Goal: Register for event/course

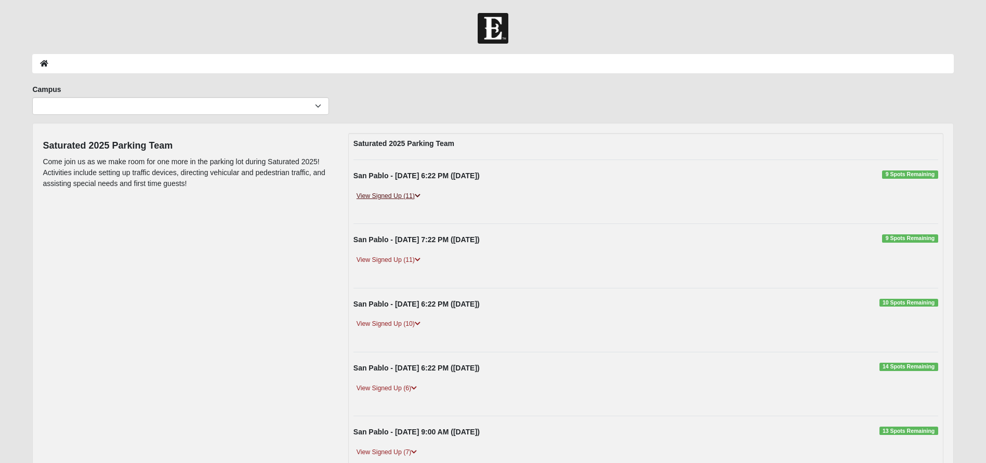
click at [408, 197] on link "View Signed Up (11)" at bounding box center [389, 196] width 70 height 11
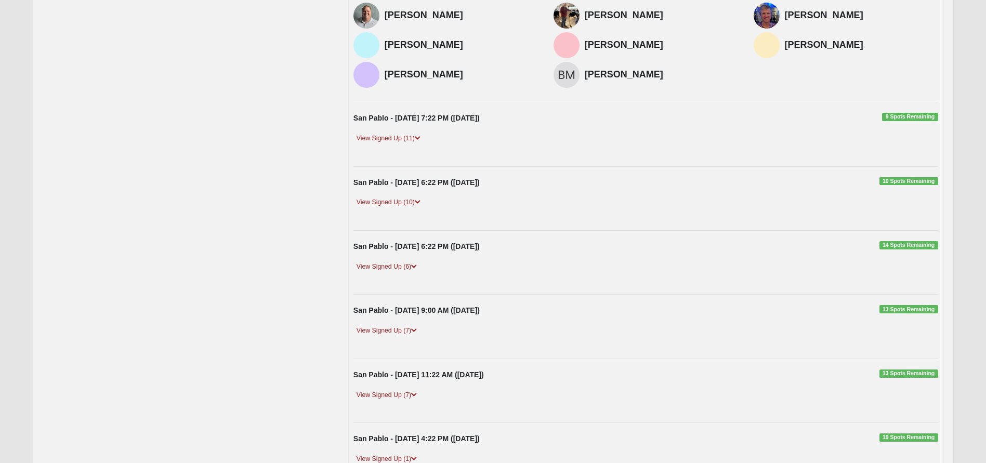
scroll to position [372, 0]
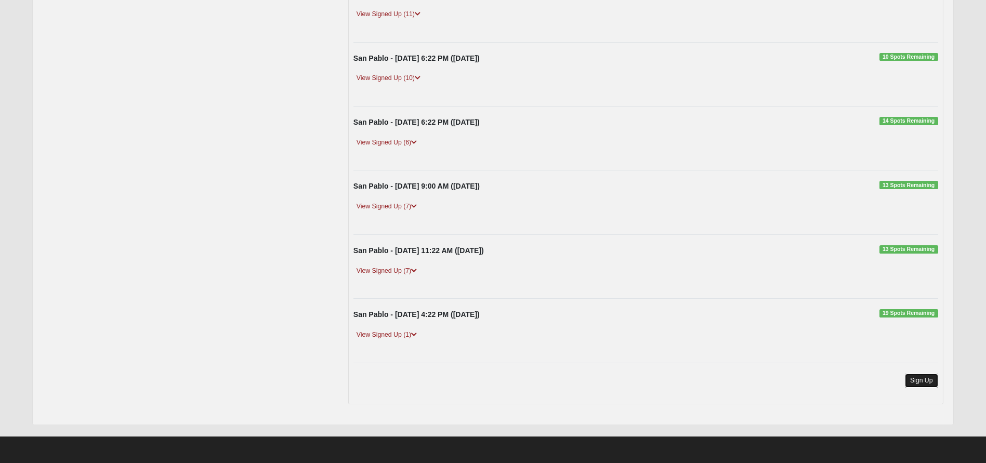
click at [928, 387] on link "Sign Up" at bounding box center [921, 381] width 33 height 14
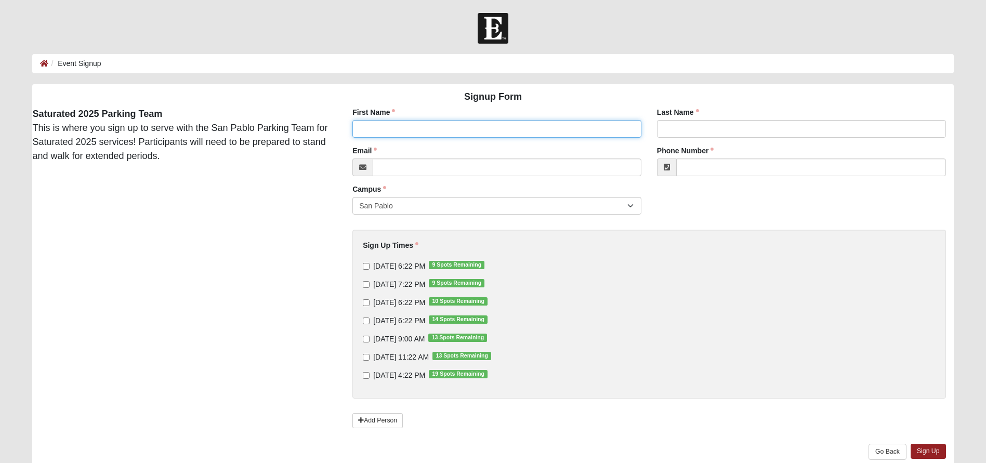
click at [430, 136] on input "First Name" at bounding box center [496, 129] width 289 height 18
type input "[PERSON_NAME]"
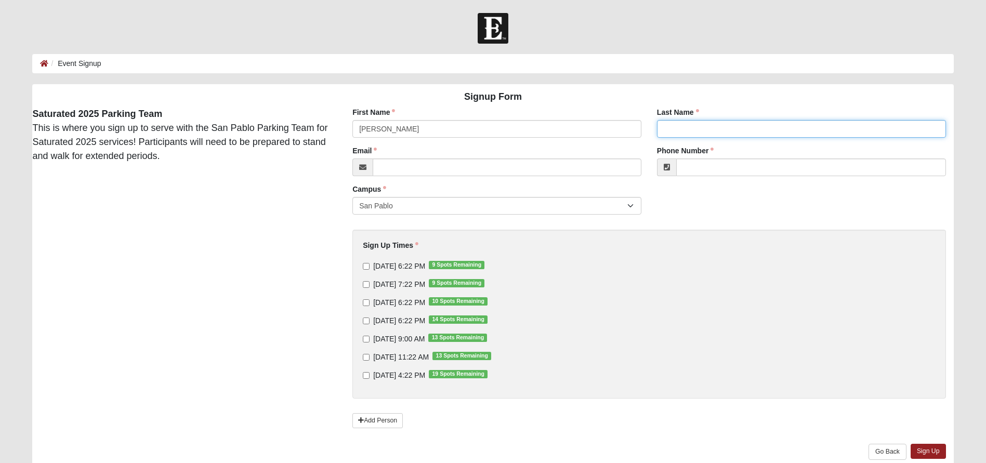
type input "[PERSON_NAME]"
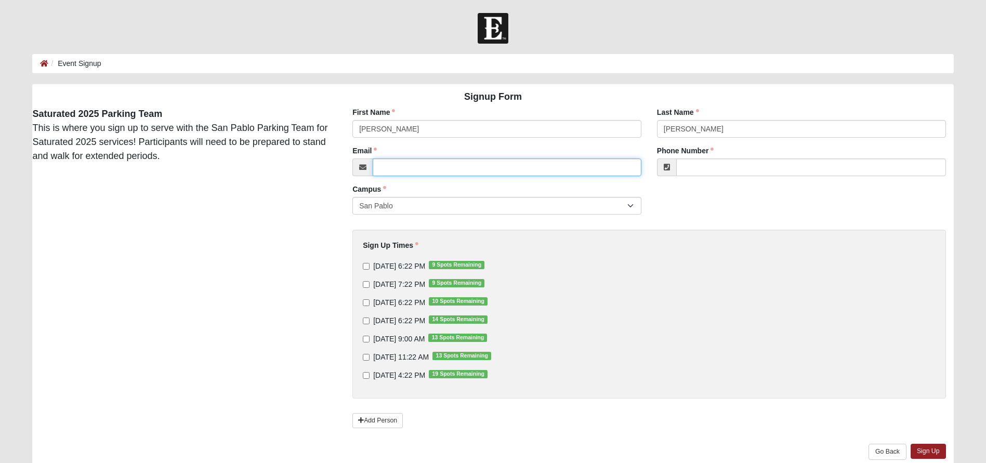
type input "[PERSON_NAME][EMAIL_ADDRESS][PERSON_NAME][DOMAIN_NAME]"
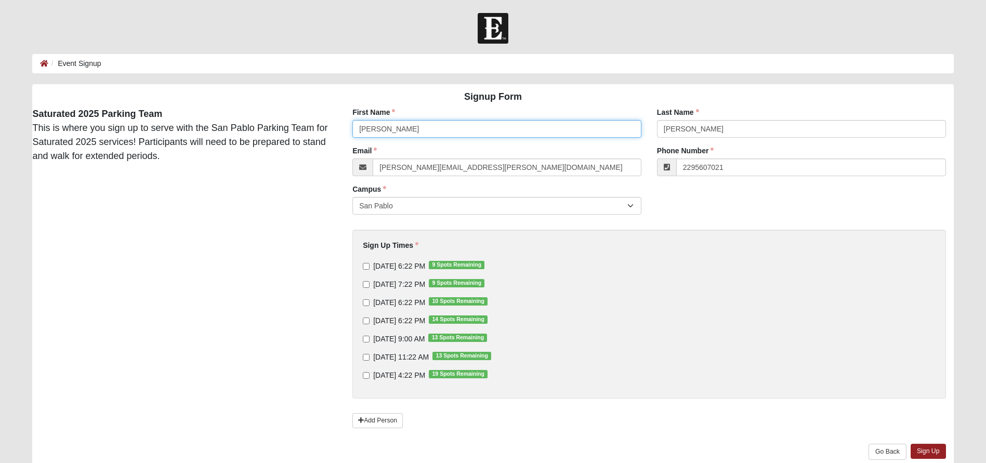
type input "[PHONE_NUMBER]"
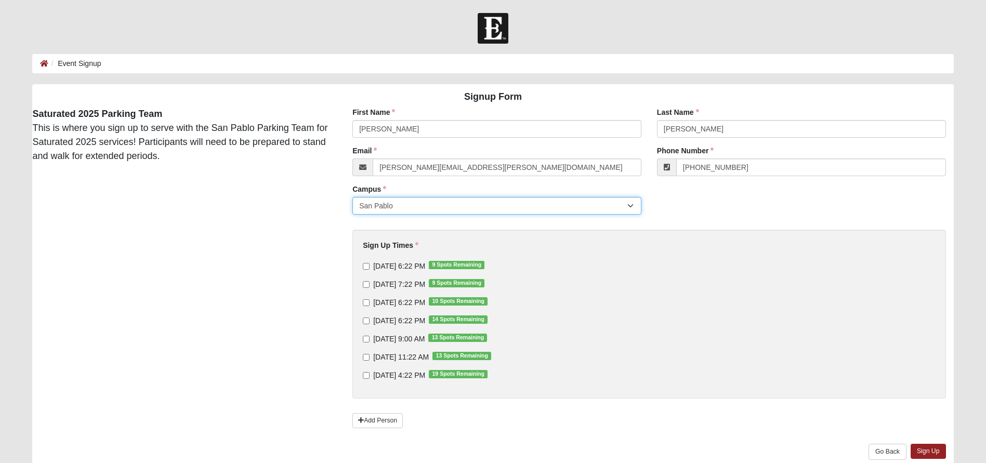
click at [430, 207] on select "San Pablo" at bounding box center [496, 206] width 289 height 18
click at [369, 267] on input "[DATE] 6:22 PM 9 Spots Remaining" at bounding box center [366, 266] width 7 height 7
checkbox input "true"
click at [368, 284] on input "[DATE] 7:22 PM 9 Spots Remaining" at bounding box center [366, 284] width 7 height 7
checkbox input "true"
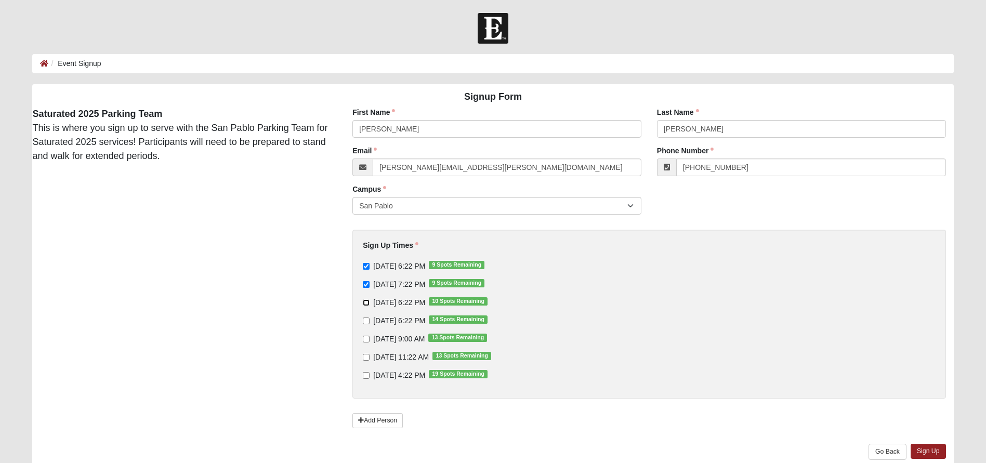
click at [367, 301] on input "[DATE] 6:22 PM 10 Spots Remaining" at bounding box center [366, 302] width 7 height 7
checkbox input "true"
click at [928, 446] on link "Sign Up" at bounding box center [928, 451] width 35 height 15
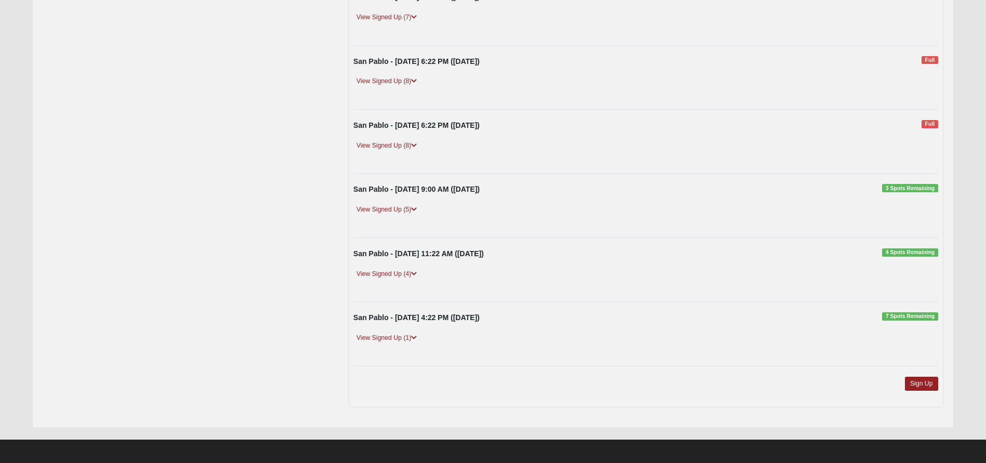
scroll to position [246, 0]
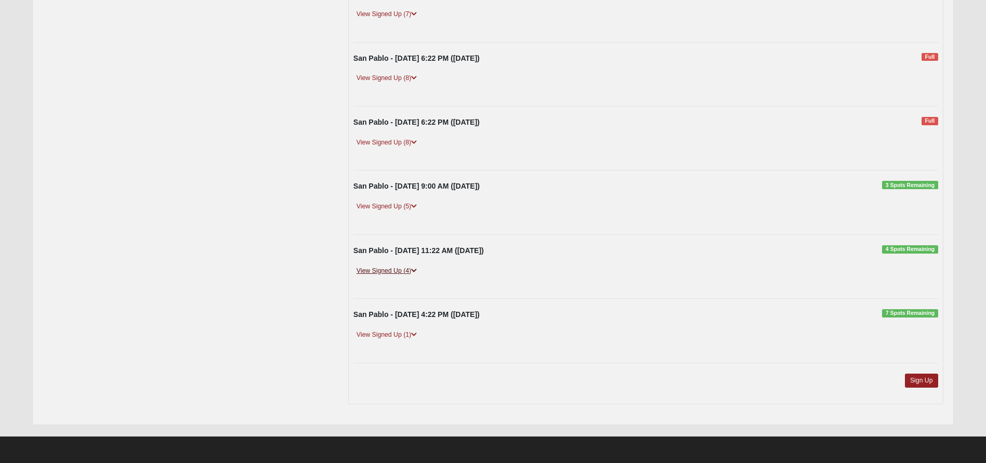
click at [408, 272] on link "View Signed Up (4)" at bounding box center [387, 271] width 67 height 11
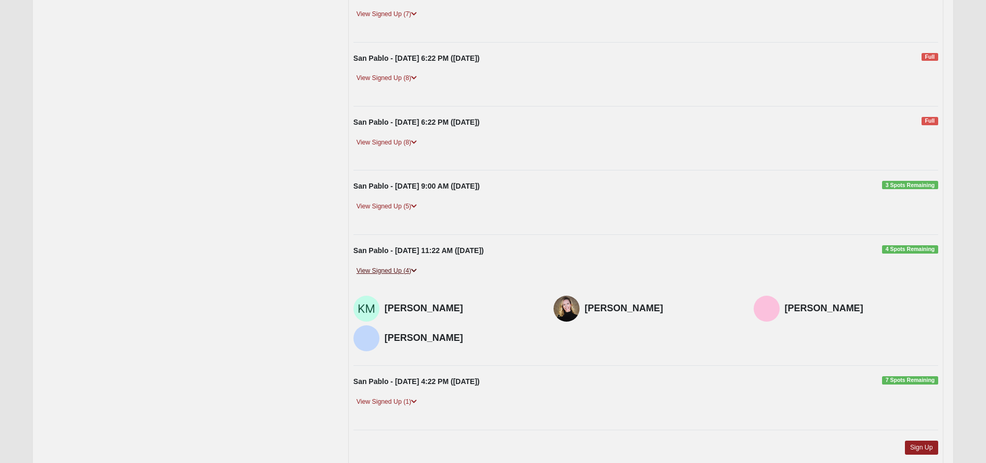
click at [408, 272] on link "View Signed Up (4)" at bounding box center [387, 271] width 67 height 11
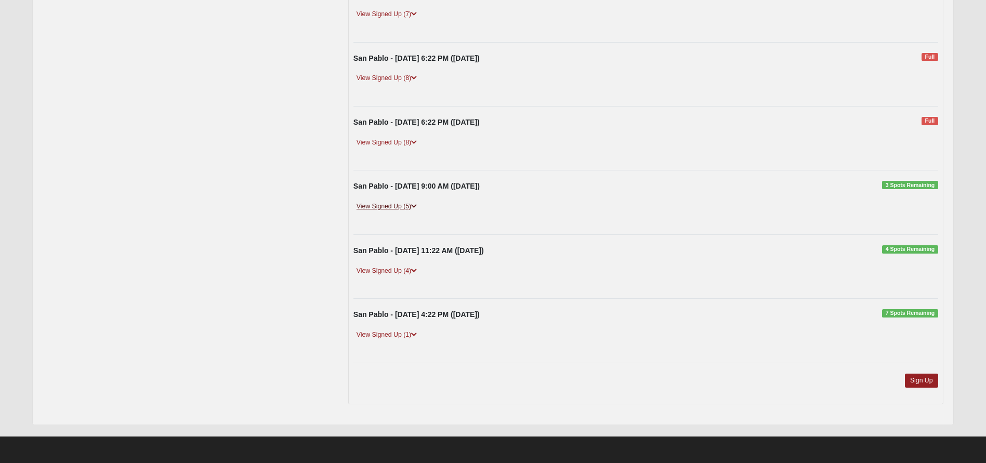
click at [406, 202] on link "View Signed Up (5)" at bounding box center [387, 206] width 67 height 11
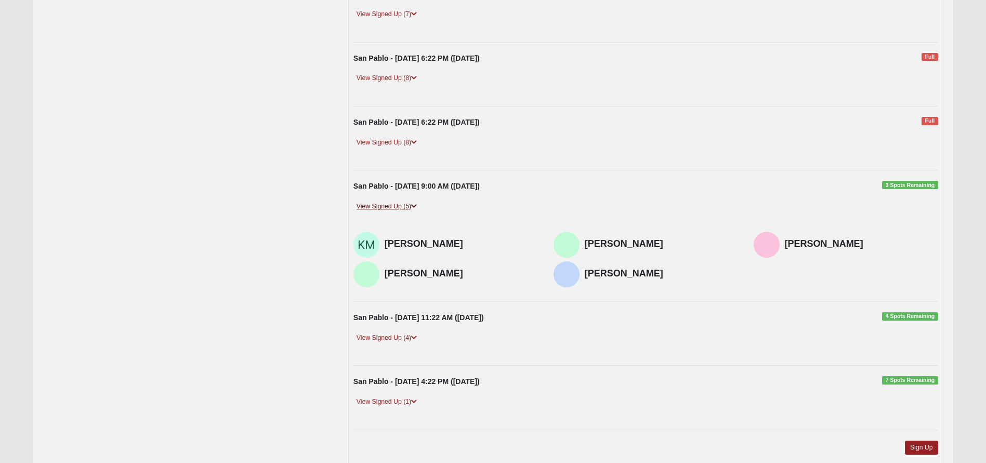
click at [407, 207] on link "View Signed Up (5)" at bounding box center [387, 206] width 67 height 11
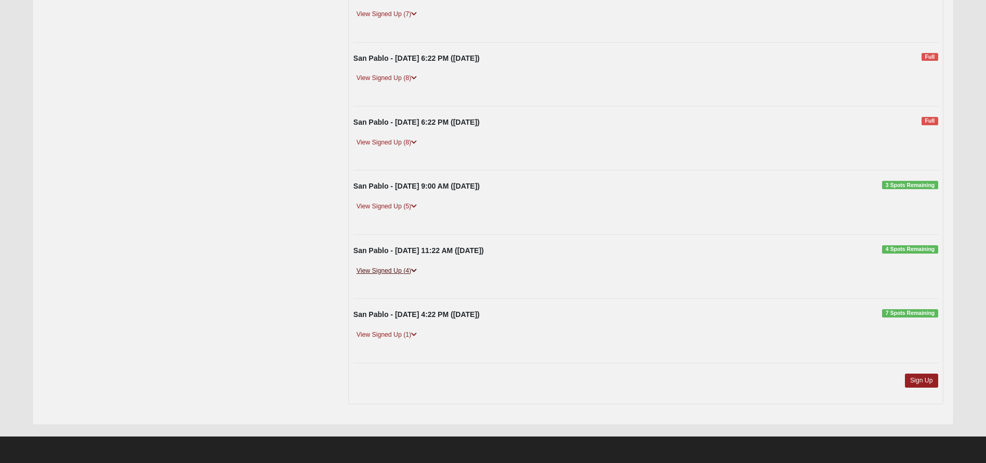
click at [400, 268] on link "View Signed Up (4)" at bounding box center [387, 271] width 67 height 11
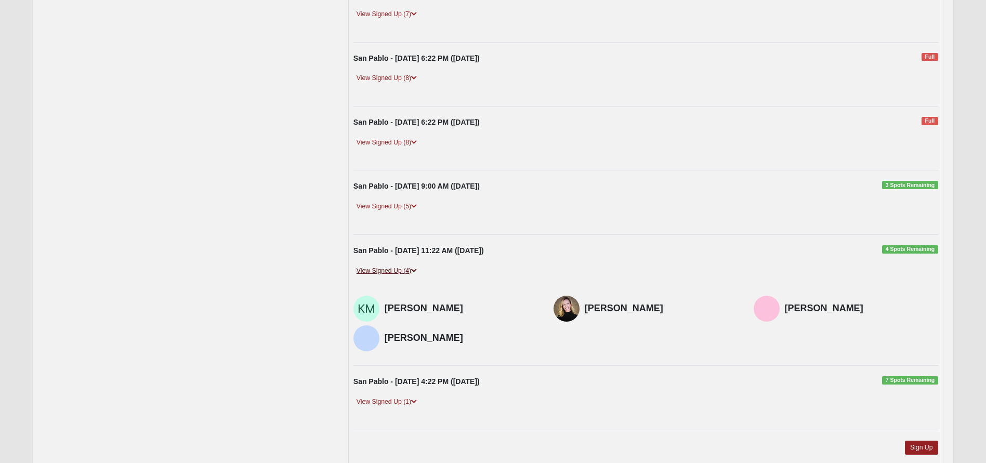
click at [400, 268] on link "View Signed Up (4)" at bounding box center [387, 271] width 67 height 11
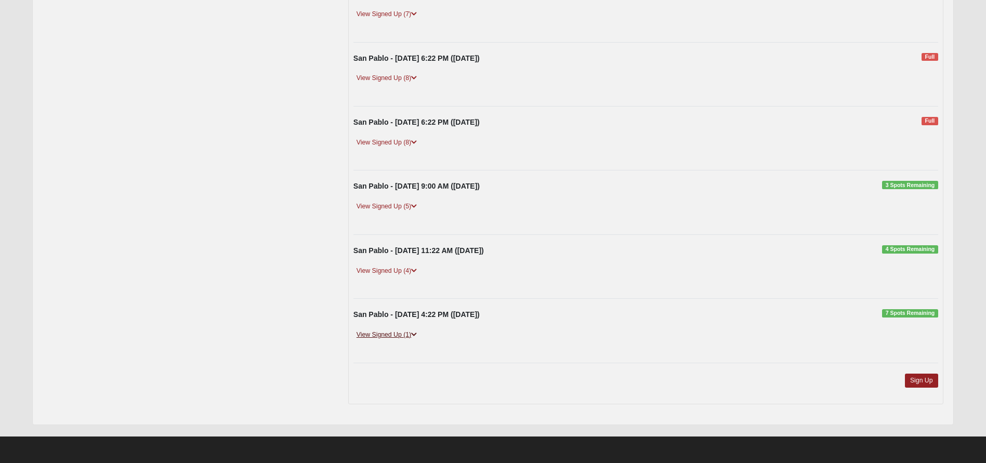
click at [394, 334] on link "View Signed Up (1)" at bounding box center [387, 335] width 67 height 11
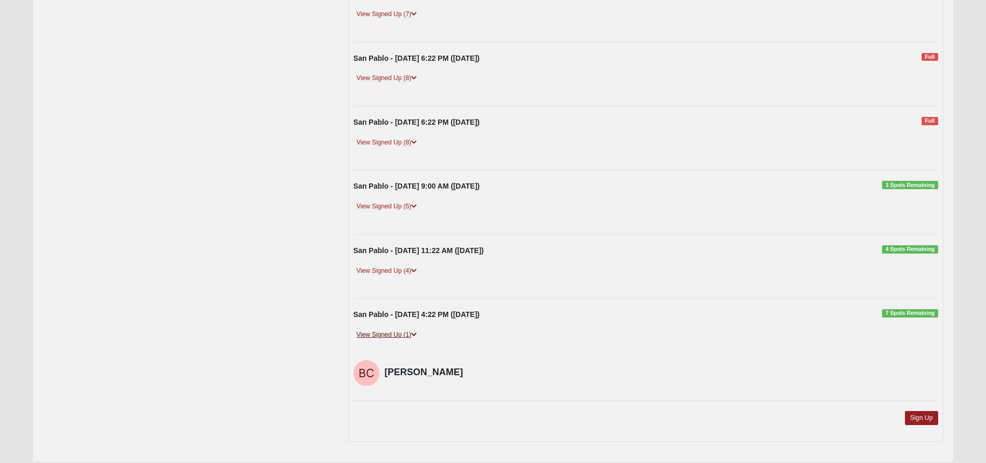
click at [394, 334] on link "View Signed Up (1)" at bounding box center [387, 335] width 67 height 11
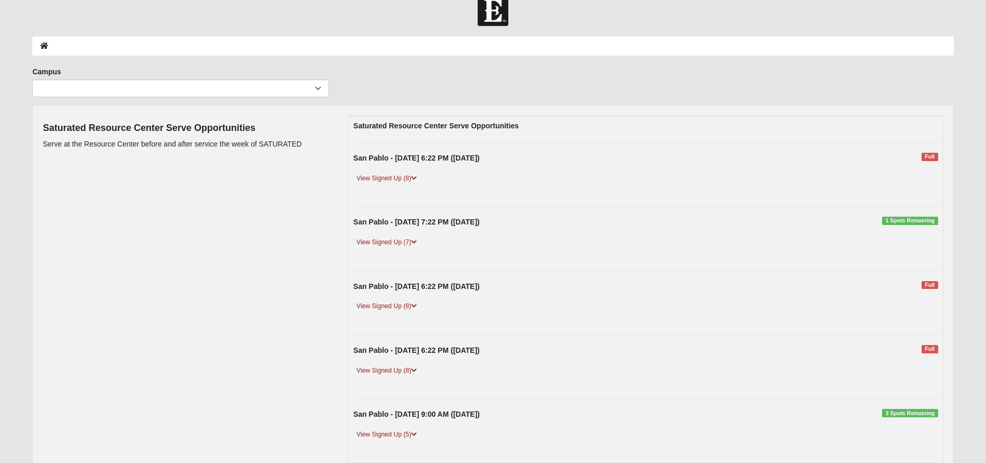
scroll to position [11, 0]
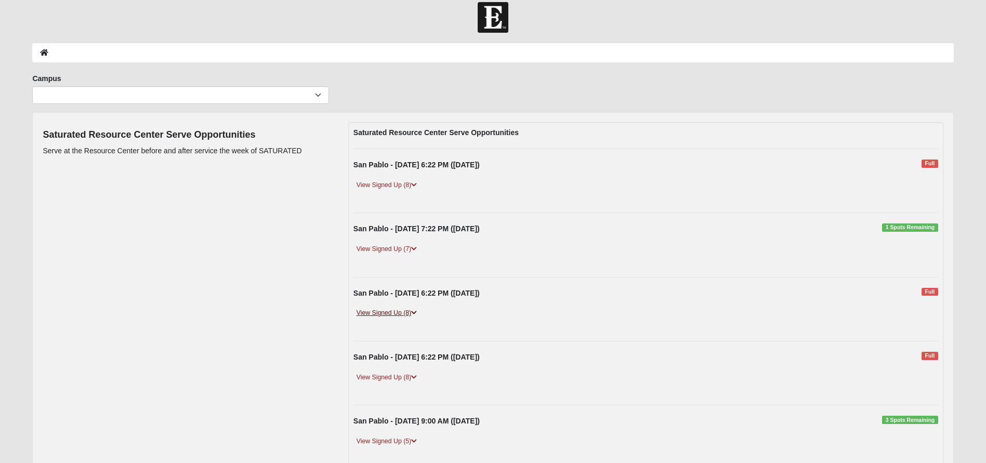
click at [415, 314] on icon at bounding box center [414, 313] width 6 height 6
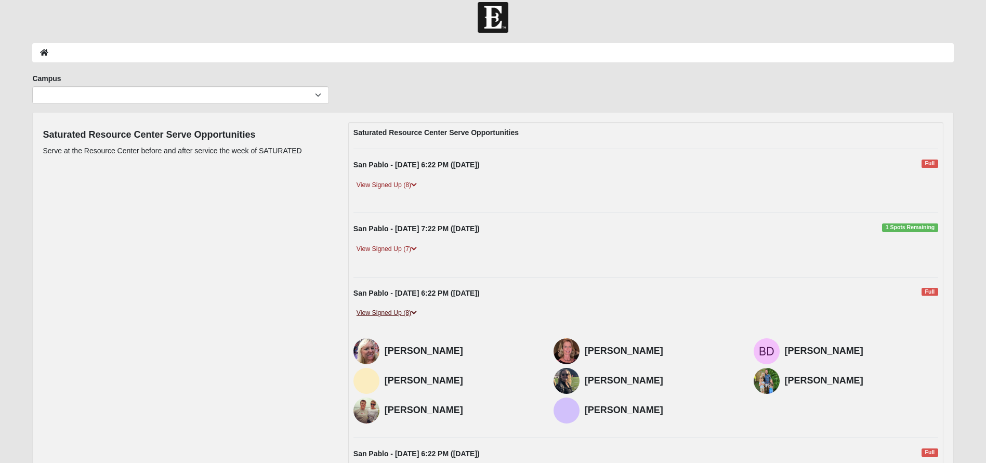
click at [413, 310] on icon at bounding box center [414, 313] width 6 height 6
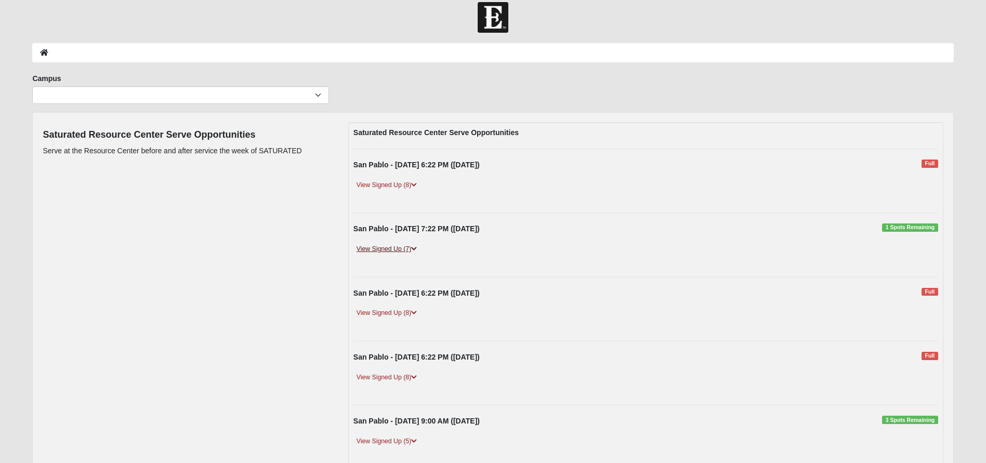
click at [407, 246] on link "View Signed Up (7)" at bounding box center [387, 249] width 67 height 11
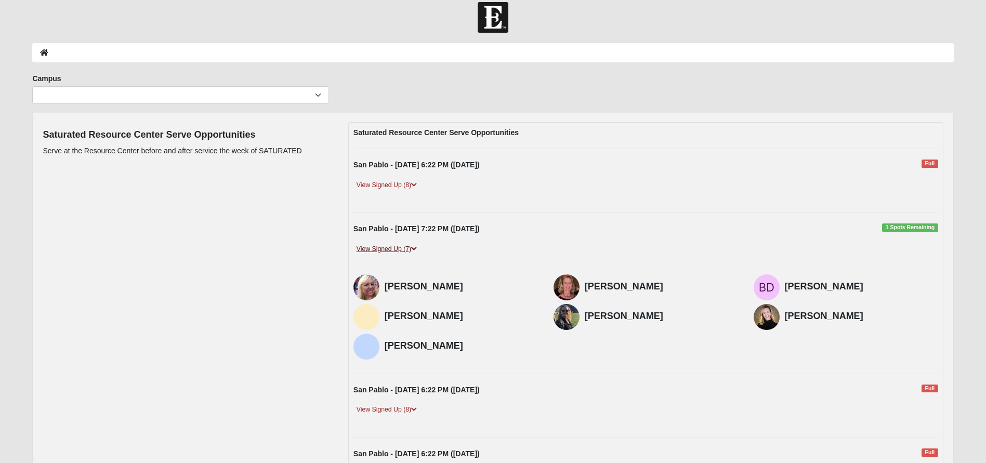
click at [407, 249] on link "View Signed Up (7)" at bounding box center [387, 249] width 67 height 11
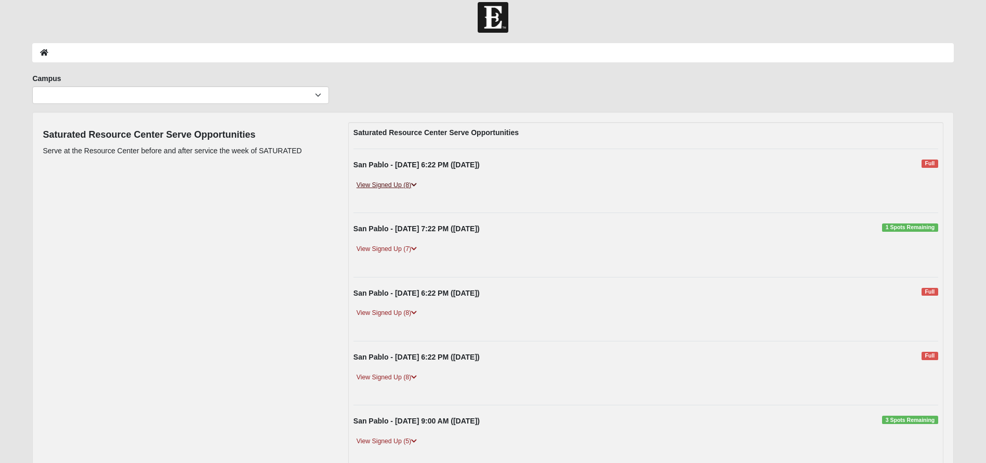
click at [414, 186] on icon at bounding box center [414, 185] width 6 height 6
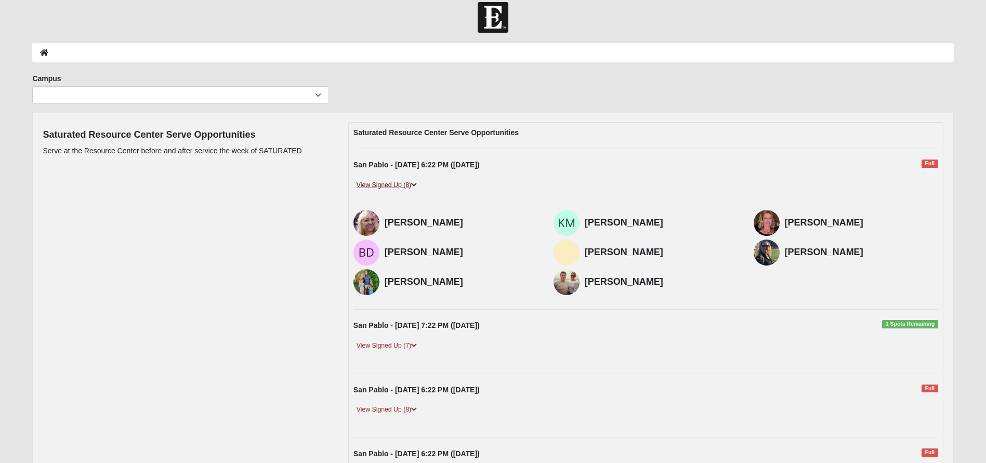
click at [414, 186] on icon at bounding box center [414, 185] width 6 height 6
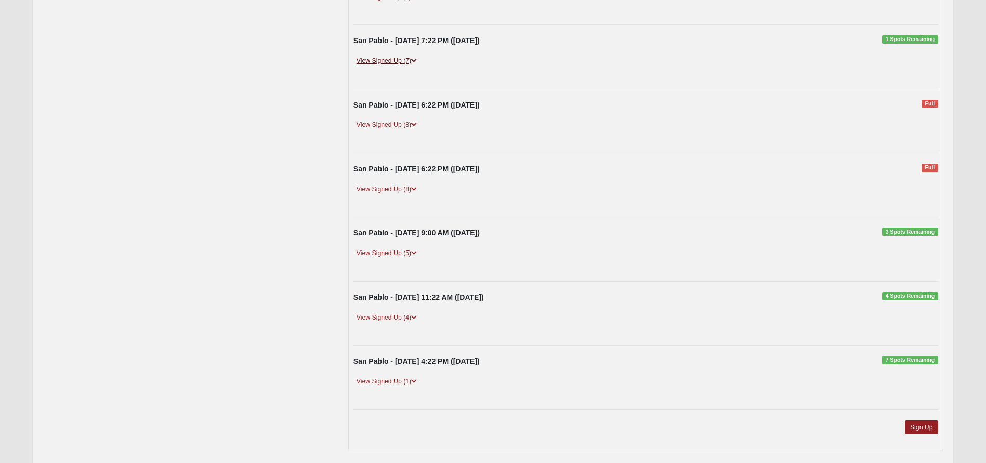
scroll to position [215, 0]
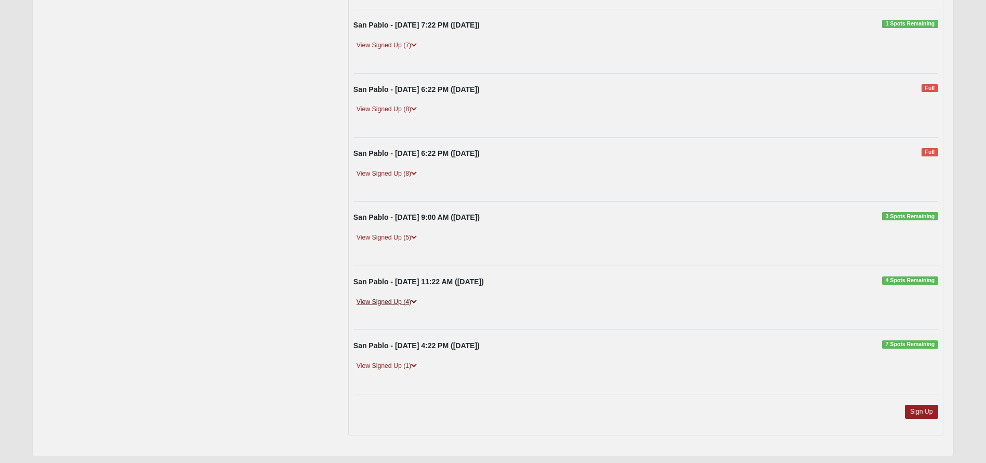
click at [401, 299] on link "View Signed Up (4)" at bounding box center [387, 302] width 67 height 11
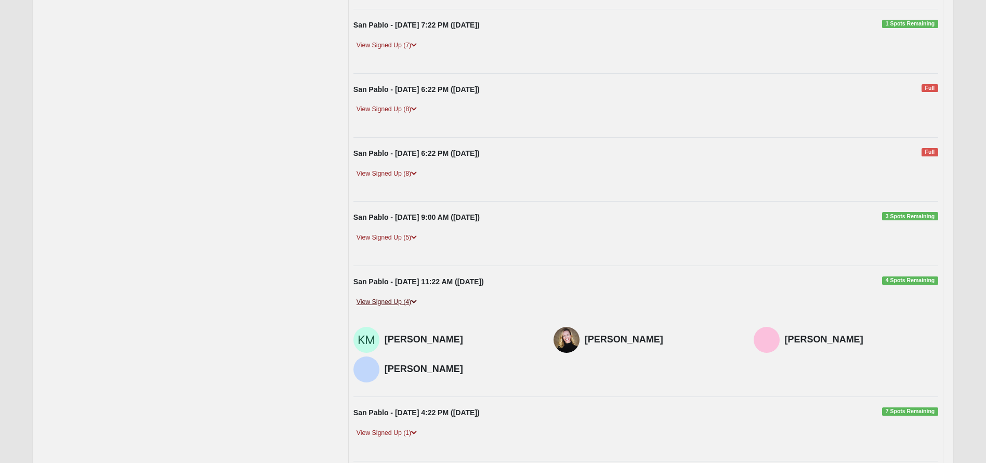
click at [412, 301] on link "View Signed Up (4)" at bounding box center [387, 302] width 67 height 11
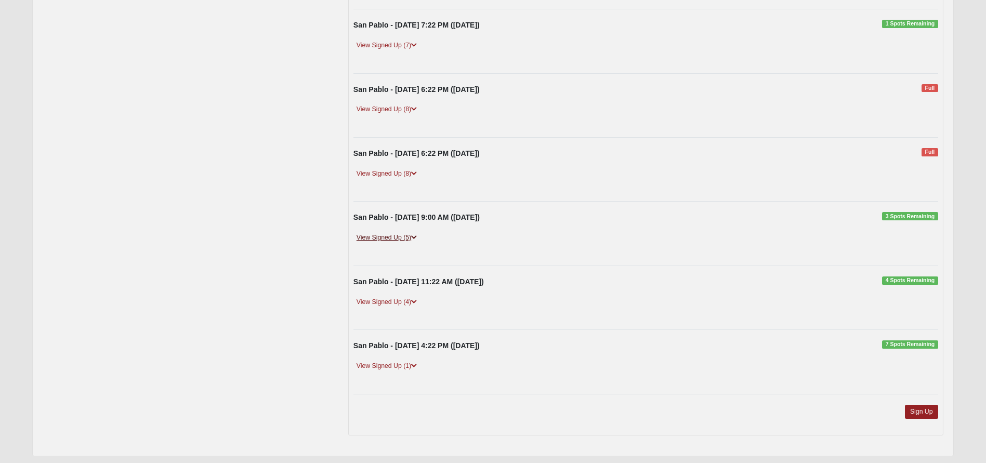
click at [413, 243] on link "View Signed Up (5)" at bounding box center [387, 237] width 67 height 11
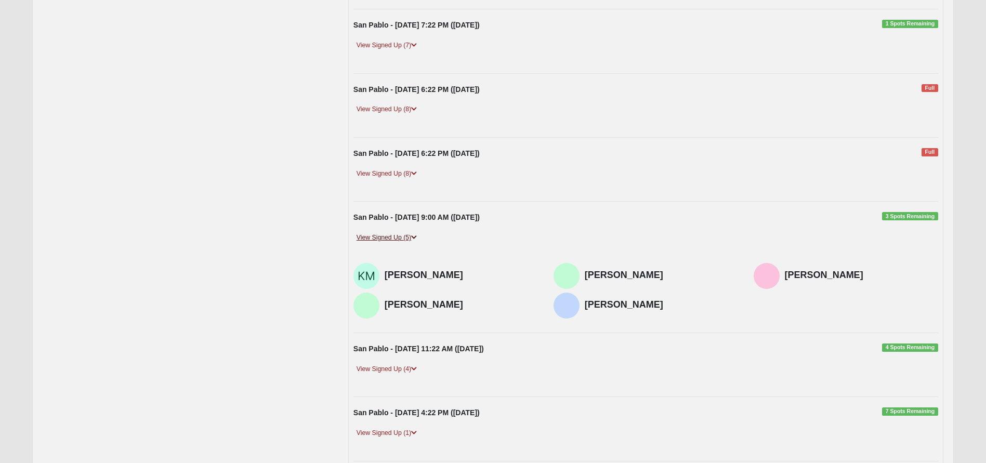
click at [413, 242] on link "View Signed Up (5)" at bounding box center [387, 237] width 67 height 11
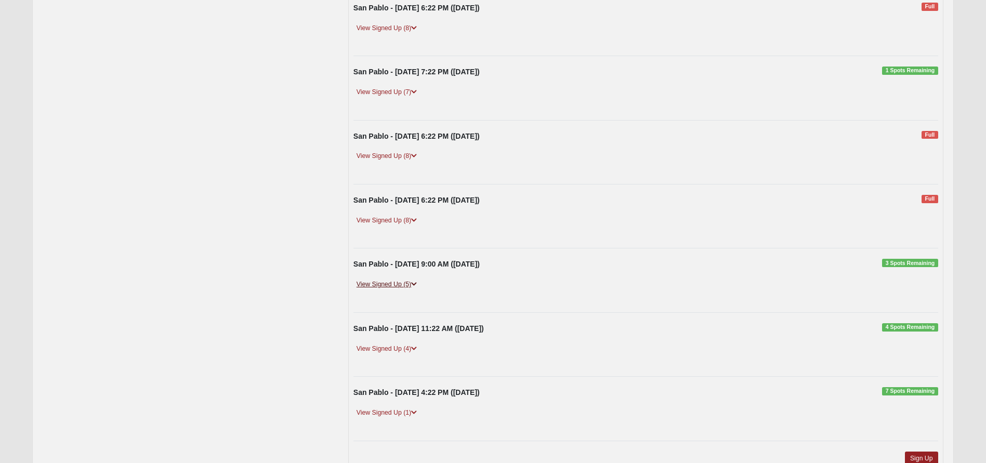
scroll to position [150, 0]
